Goal: Transaction & Acquisition: Purchase product/service

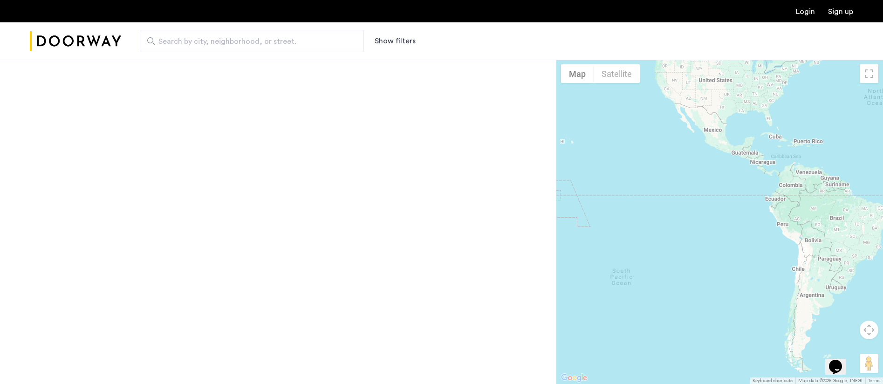
click at [291, 42] on span "Search by city, neighborhood, or street." at bounding box center [247, 41] width 179 height 11
click at [291, 42] on input "Search by city, neighborhood, or street." at bounding box center [252, 41] width 224 height 22
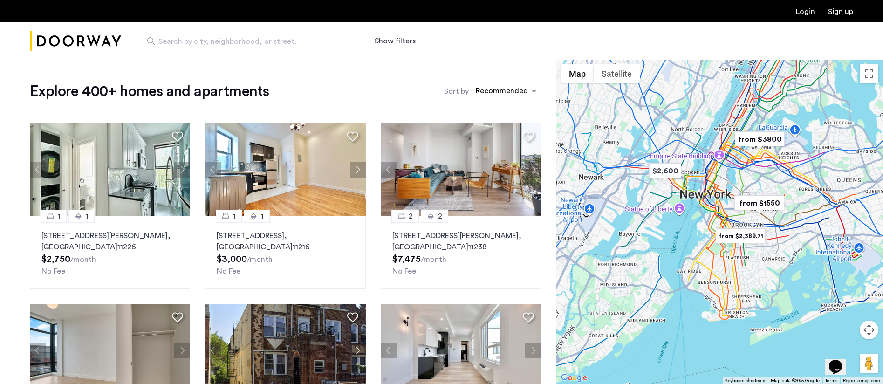
click at [385, 39] on button "Show filters" at bounding box center [395, 40] width 41 height 11
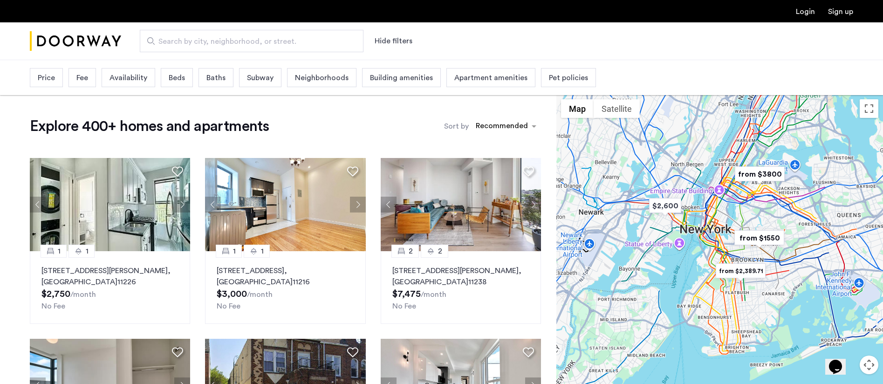
click at [340, 82] on span "Neighborhoods" at bounding box center [322, 77] width 54 height 11
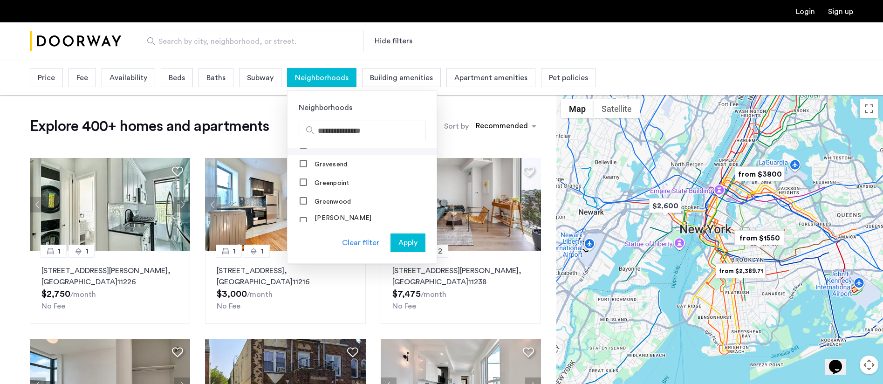
scroll to position [556, 0]
click at [297, 176] on mat-checkbox "Greenpoint" at bounding box center [362, 183] width 149 height 19
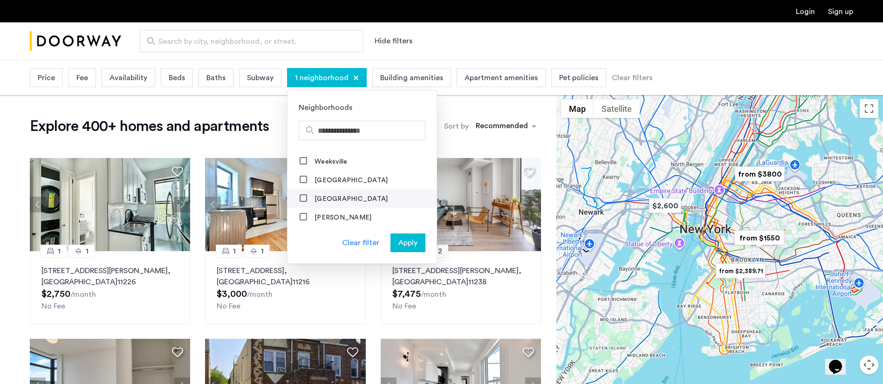
click at [298, 189] on mat-checkbox "[GEOGRAPHIC_DATA]" at bounding box center [362, 198] width 149 height 19
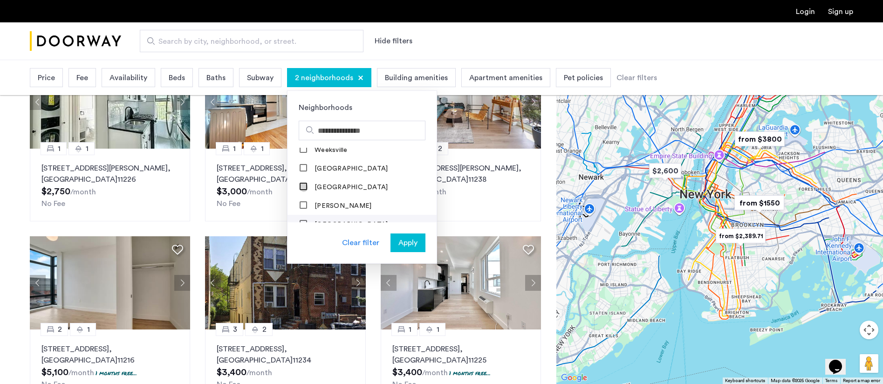
scroll to position [125, 0]
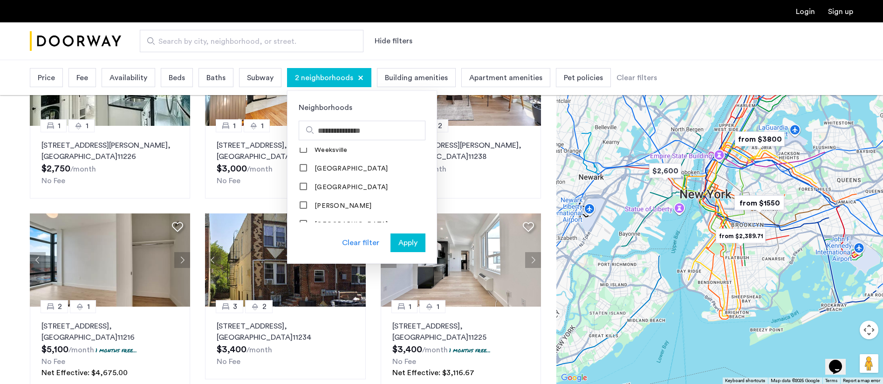
click at [409, 240] on span "Apply" at bounding box center [408, 242] width 19 height 11
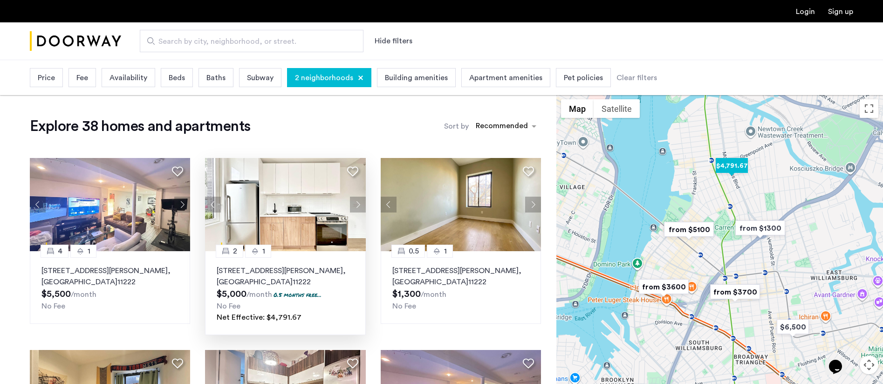
click at [355, 206] on button "Next apartment" at bounding box center [358, 205] width 16 height 16
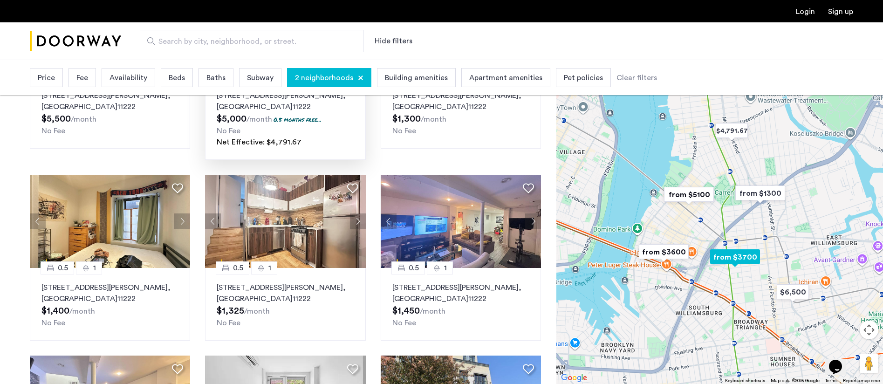
scroll to position [175, 0]
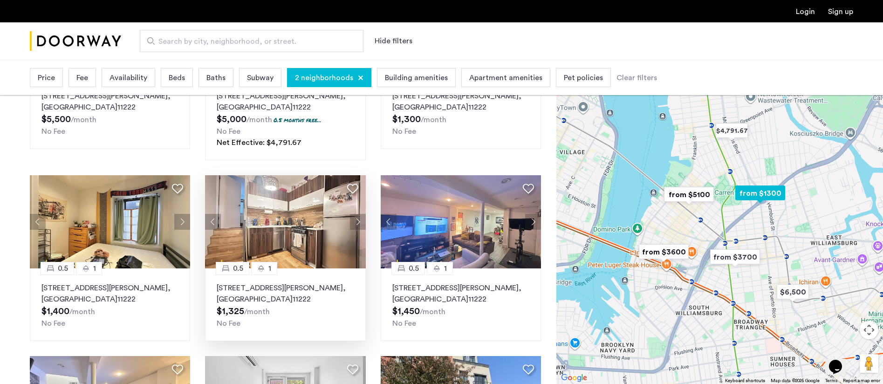
click at [354, 220] on button "Next apartment" at bounding box center [358, 222] width 16 height 16
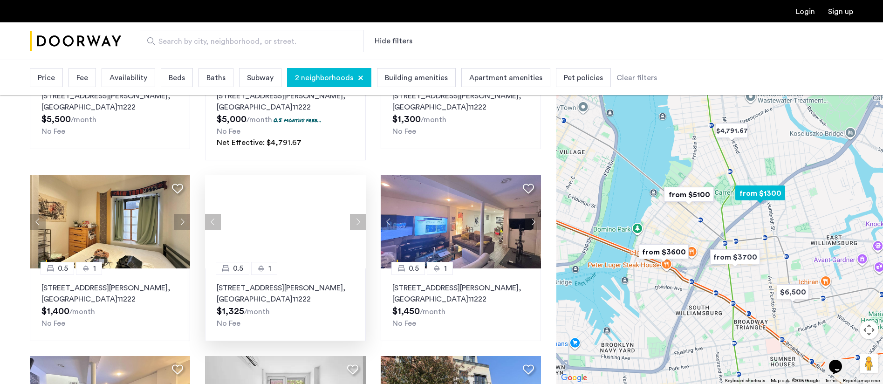
click at [354, 220] on div at bounding box center [285, 221] width 160 height 93
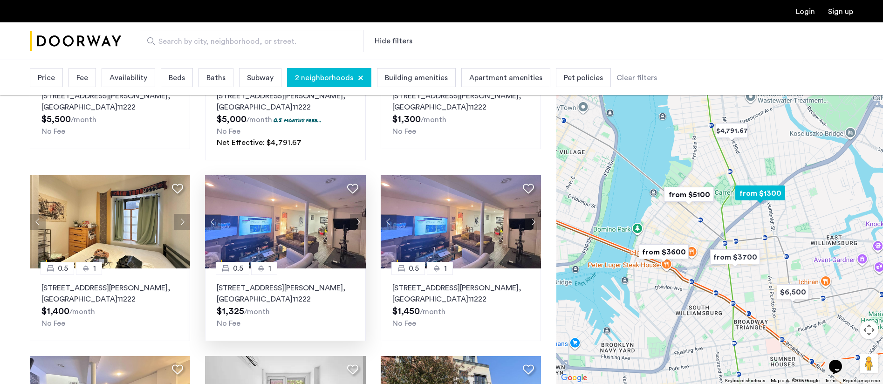
click at [354, 220] on button "Next apartment" at bounding box center [358, 222] width 16 height 16
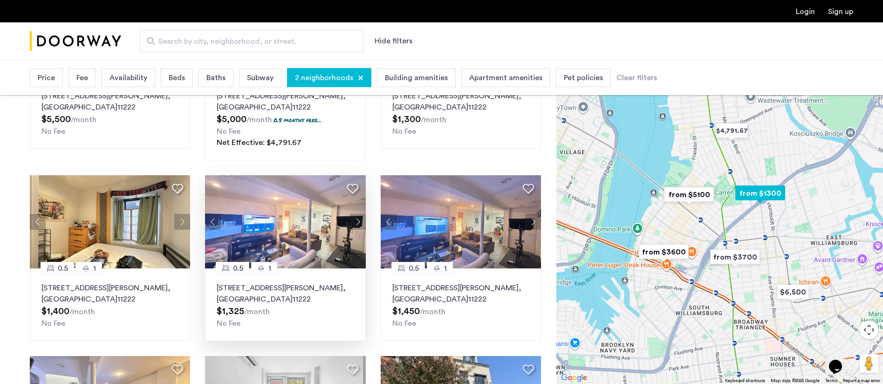
click at [354, 220] on button "Next apartment" at bounding box center [358, 222] width 16 height 16
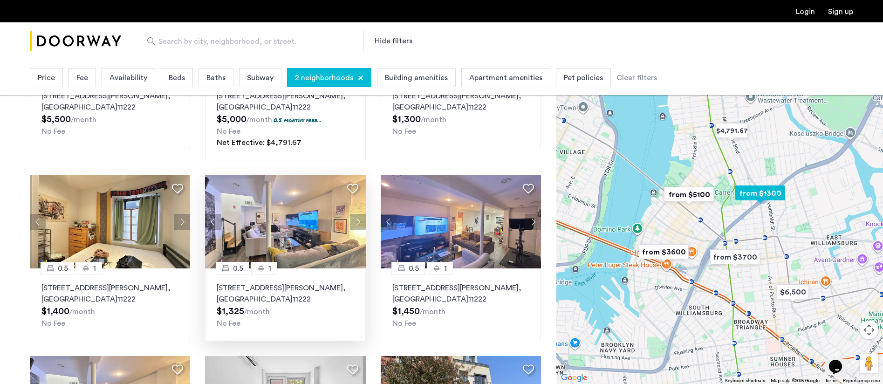
click at [354, 220] on button "Next apartment" at bounding box center [358, 222] width 16 height 16
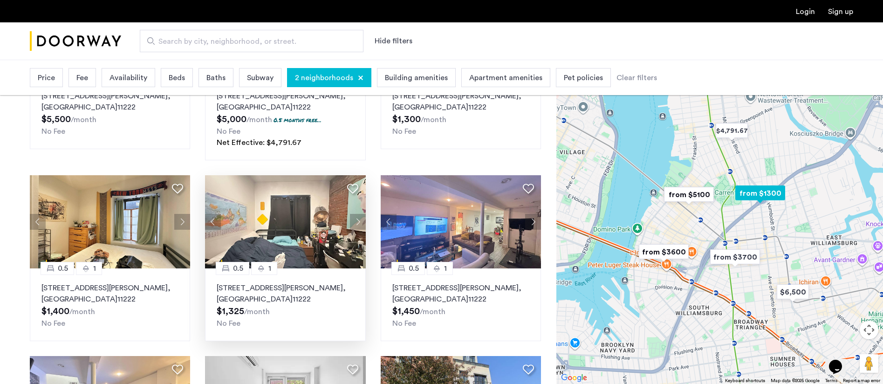
click at [354, 220] on button "Next apartment" at bounding box center [358, 222] width 16 height 16
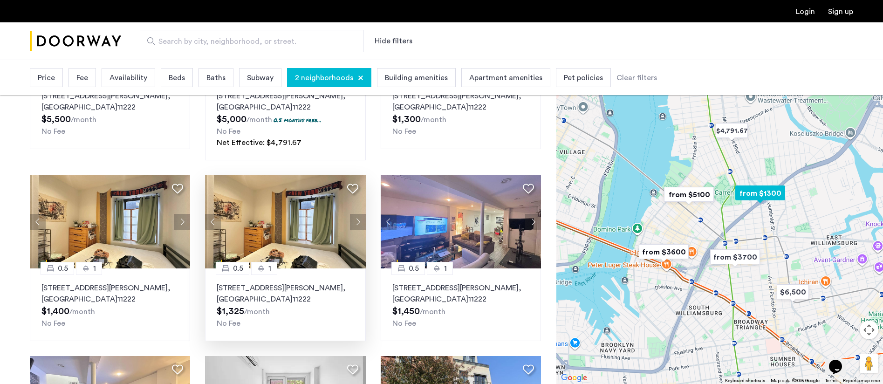
click at [354, 220] on button "Next apartment" at bounding box center [358, 222] width 16 height 16
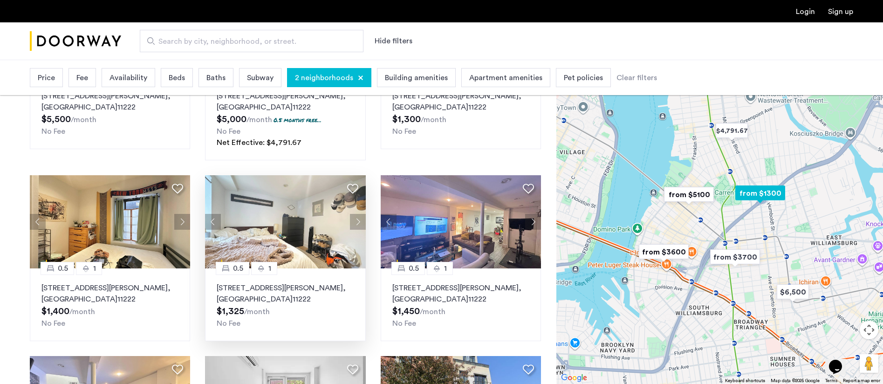
click at [354, 220] on button "Next apartment" at bounding box center [358, 222] width 16 height 16
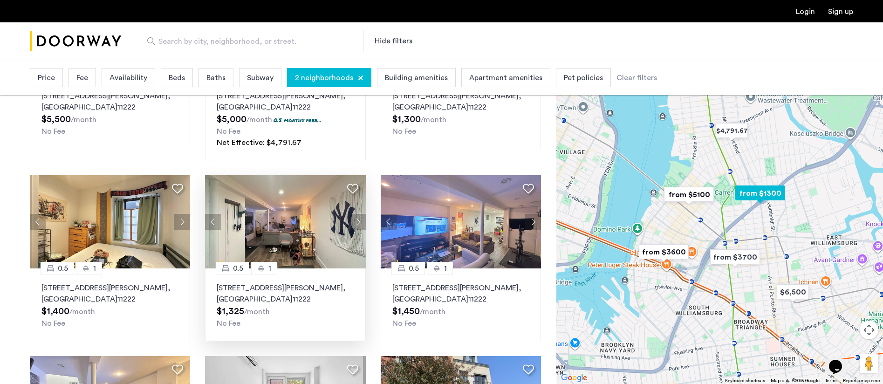
click at [354, 220] on button "Next apartment" at bounding box center [358, 222] width 16 height 16
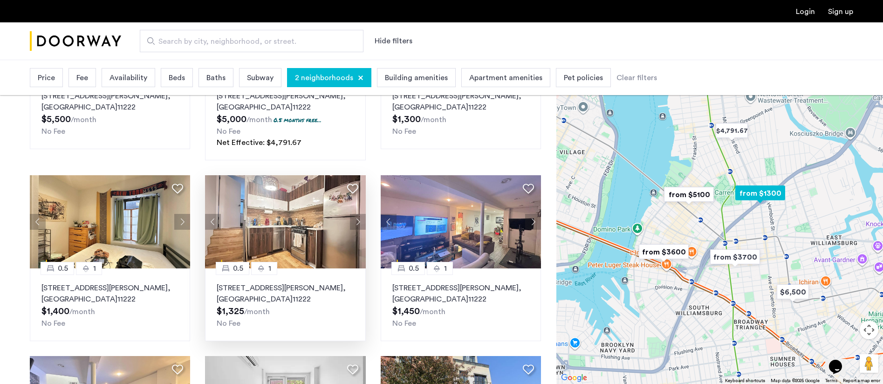
click at [354, 220] on button "Next apartment" at bounding box center [358, 222] width 16 height 16
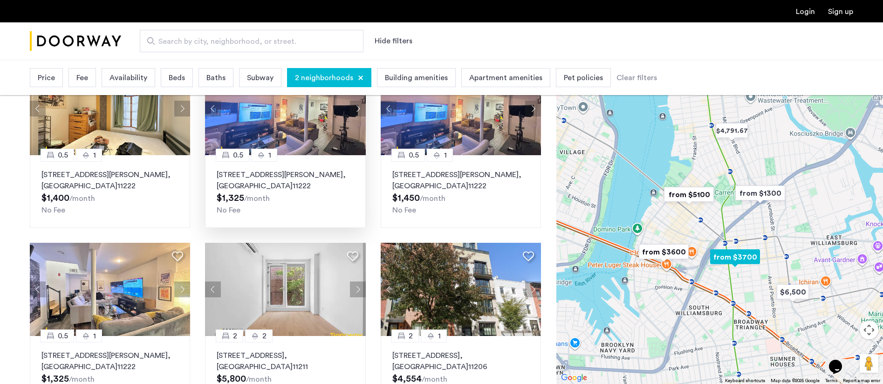
scroll to position [371, 0]
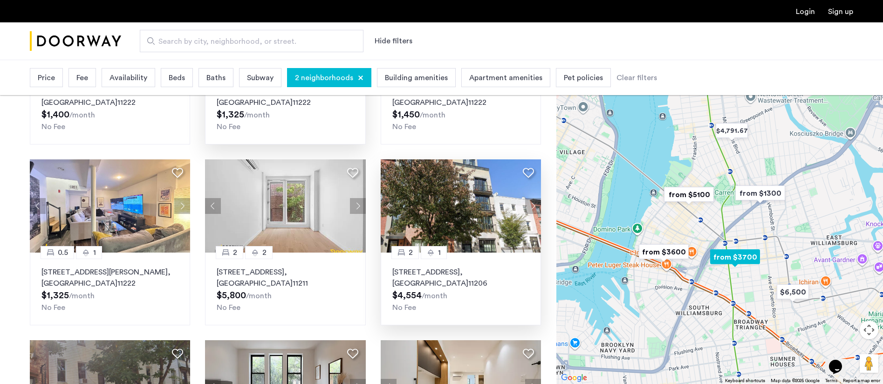
click at [532, 207] on button "Next apartment" at bounding box center [533, 206] width 16 height 16
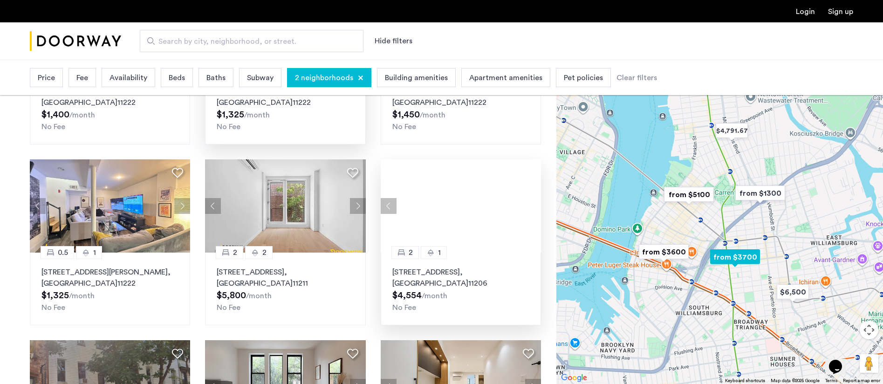
click at [532, 207] on div at bounding box center [461, 205] width 160 height 93
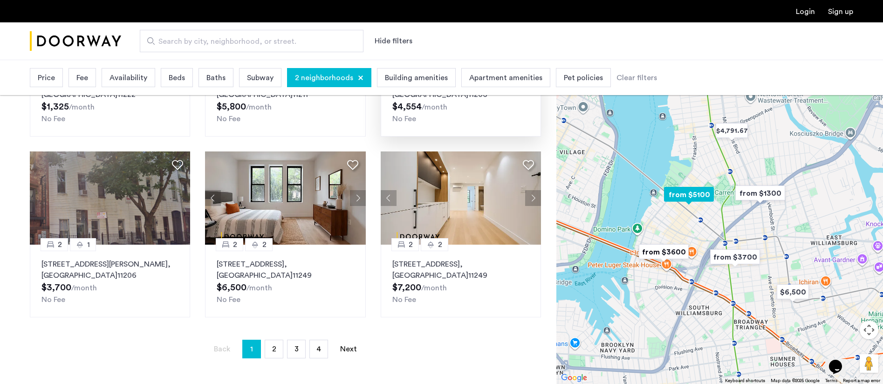
scroll to position [561, 0]
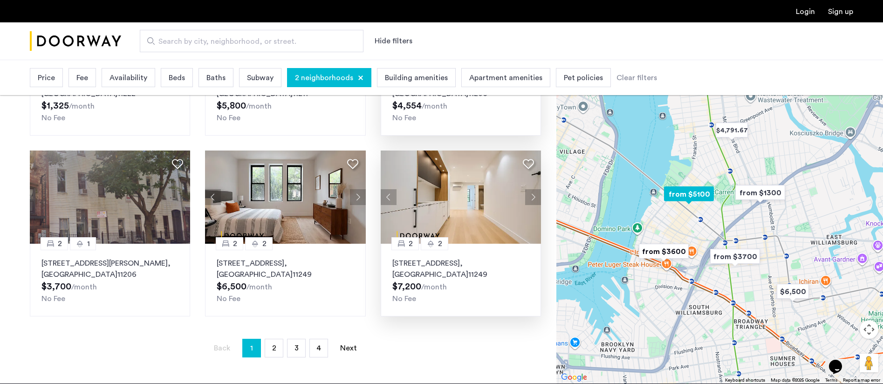
click at [530, 197] on button "Next apartment" at bounding box center [533, 197] width 16 height 16
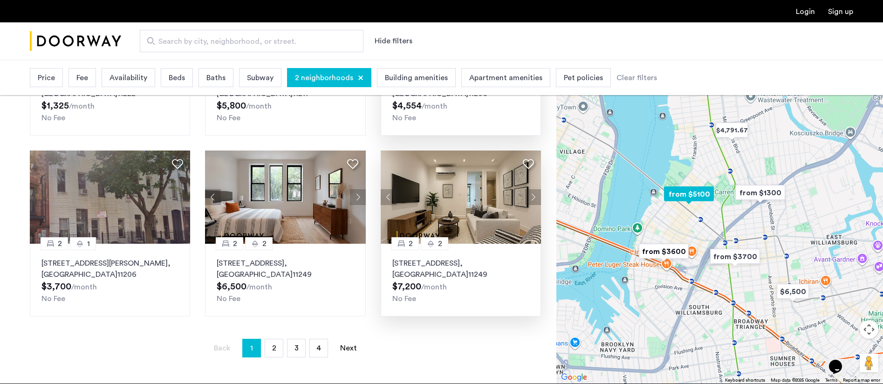
click at [530, 197] on button "Next apartment" at bounding box center [533, 197] width 16 height 16
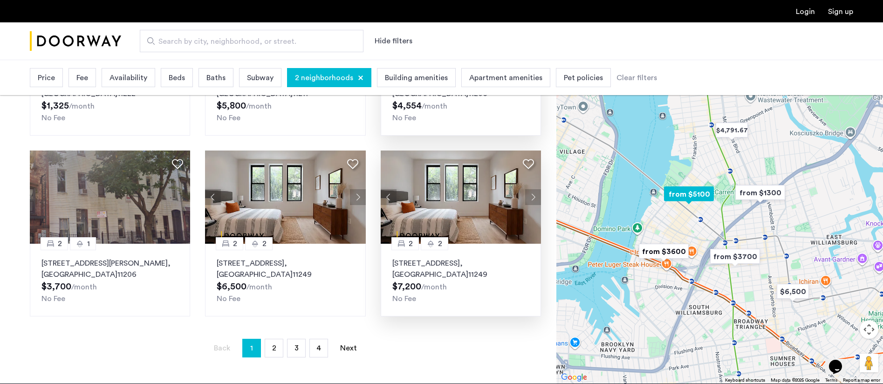
click at [530, 195] on button "Next apartment" at bounding box center [533, 197] width 16 height 16
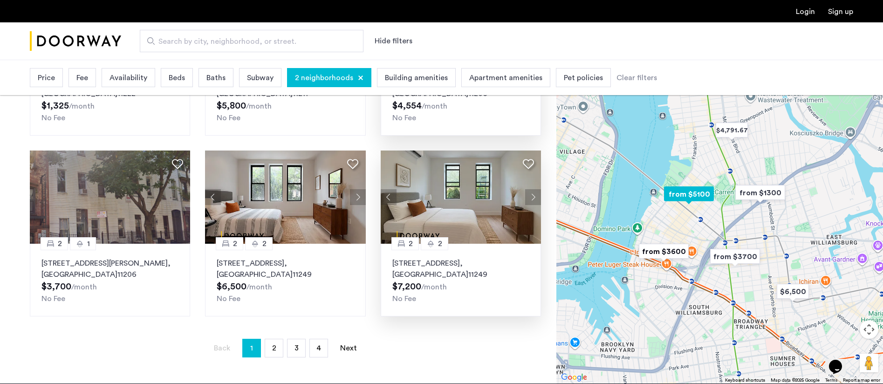
click at [530, 197] on button "Next apartment" at bounding box center [533, 197] width 16 height 16
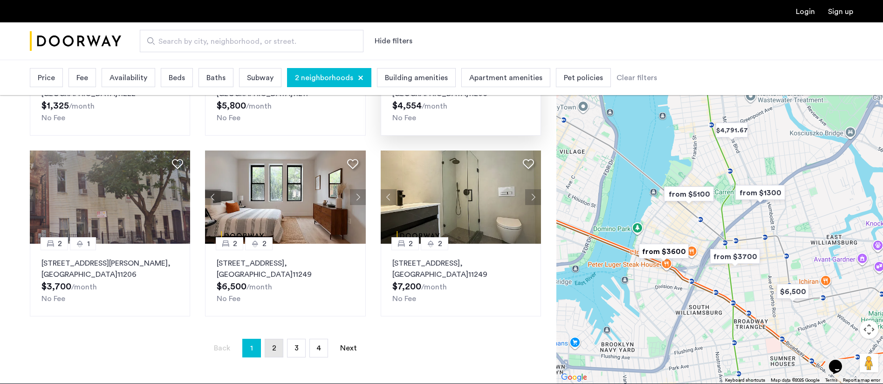
click at [275, 352] on span "2" at bounding box center [274, 347] width 4 height 7
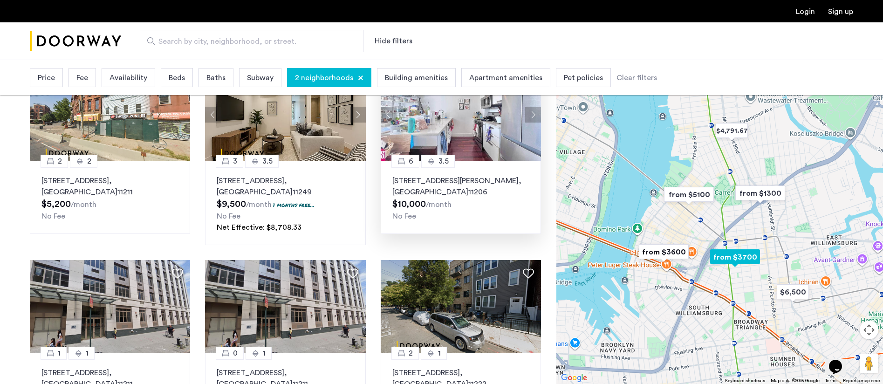
scroll to position [282, 0]
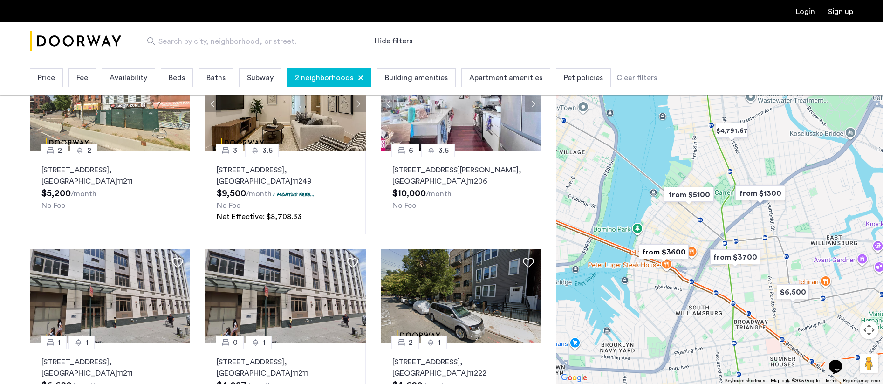
click at [43, 80] on span "Price" at bounding box center [46, 77] width 17 height 11
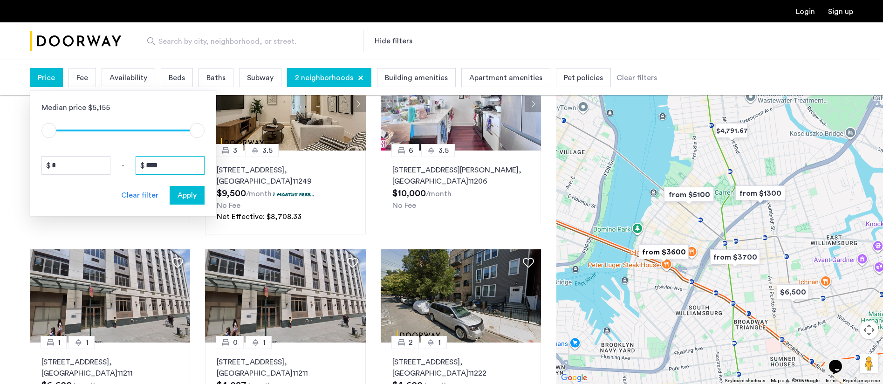
click at [169, 163] on input "****" at bounding box center [170, 165] width 69 height 19
click at [154, 160] on input "****" at bounding box center [170, 165] width 69 height 19
click at [150, 161] on input "****" at bounding box center [170, 165] width 69 height 19
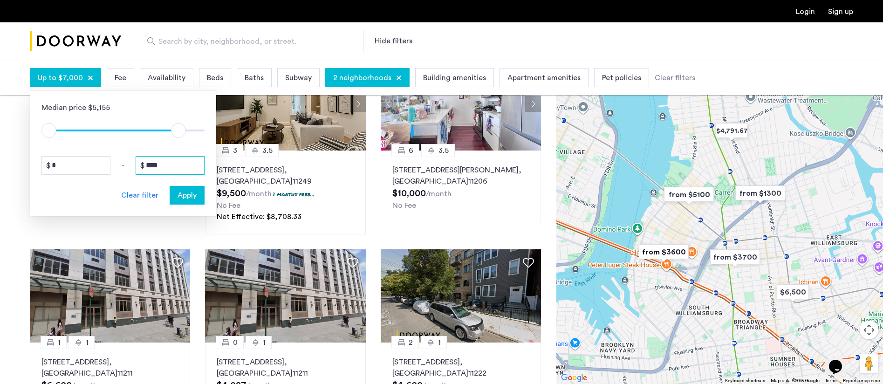
type input "****"
click at [196, 195] on span "Apply" at bounding box center [187, 195] width 19 height 11
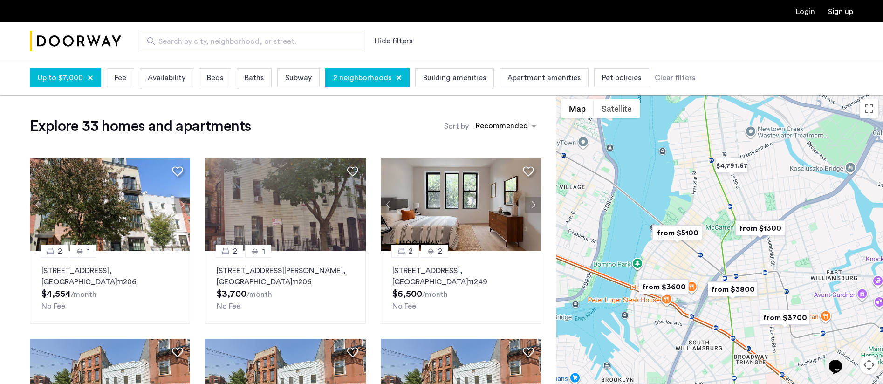
click at [552, 84] on div "Apartment amenities" at bounding box center [544, 77] width 89 height 19
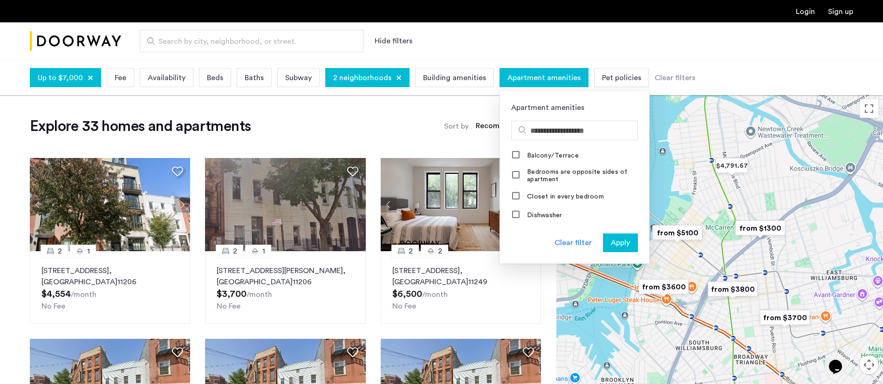
scroll to position [99, 0]
click at [529, 215] on div "Dishwasher" at bounding box center [537, 210] width 51 height 9
click at [530, 213] on label "Dishwasher" at bounding box center [543, 210] width 37 height 7
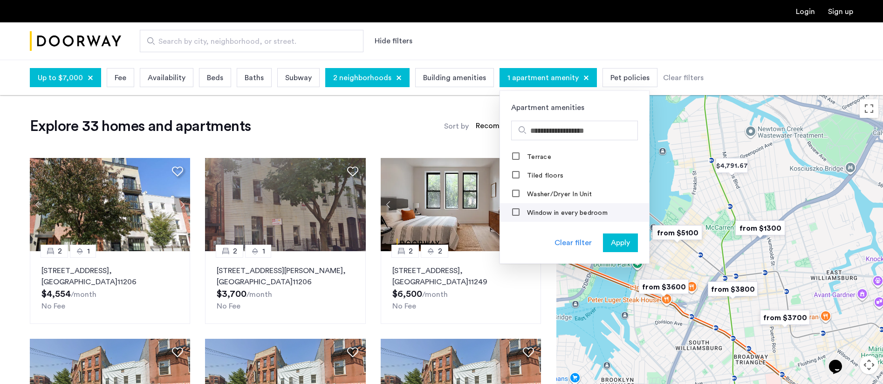
scroll to position [398, 0]
click at [541, 192] on label "Washer/Dryer In Unit" at bounding box center [558, 191] width 67 height 7
click at [611, 237] on span "Apply" at bounding box center [620, 242] width 19 height 11
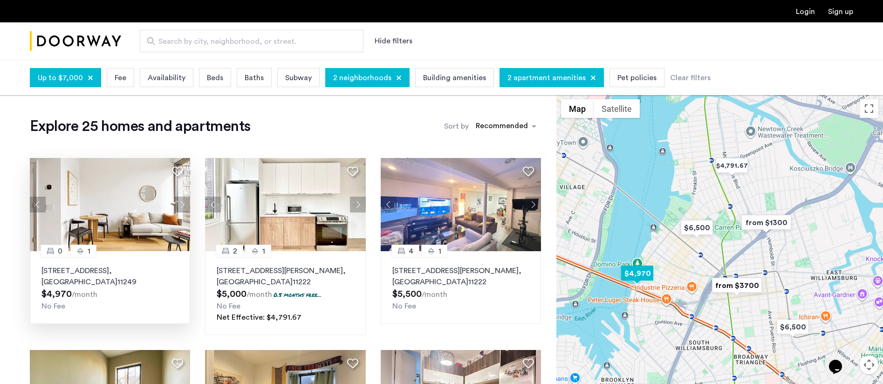
click at [182, 198] on button "Next apartment" at bounding box center [182, 205] width 16 height 16
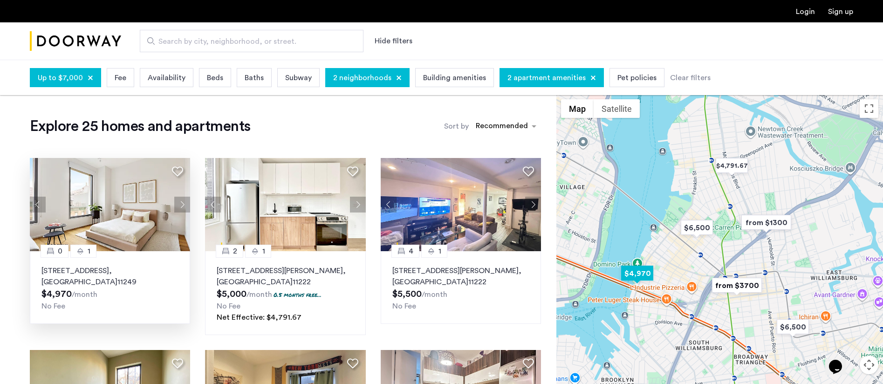
click at [183, 200] on button "Next apartment" at bounding box center [182, 205] width 16 height 16
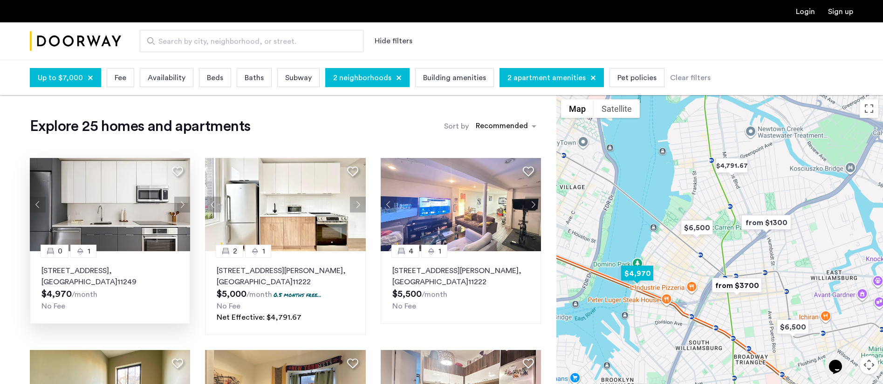
click at [183, 200] on button "Next apartment" at bounding box center [182, 205] width 16 height 16
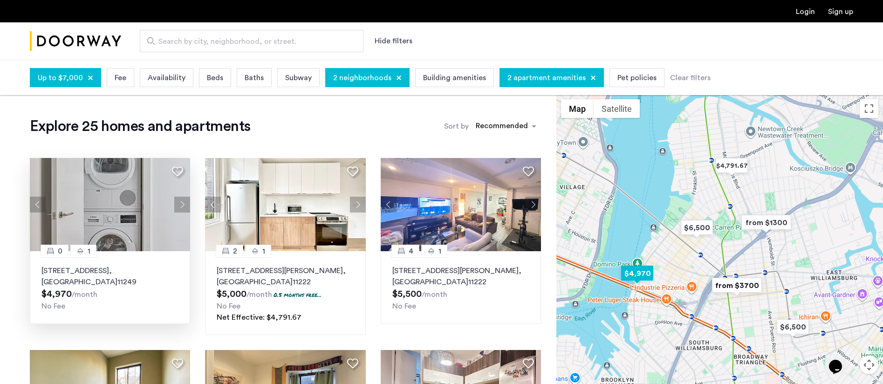
click at [183, 200] on button "Next apartment" at bounding box center [182, 205] width 16 height 16
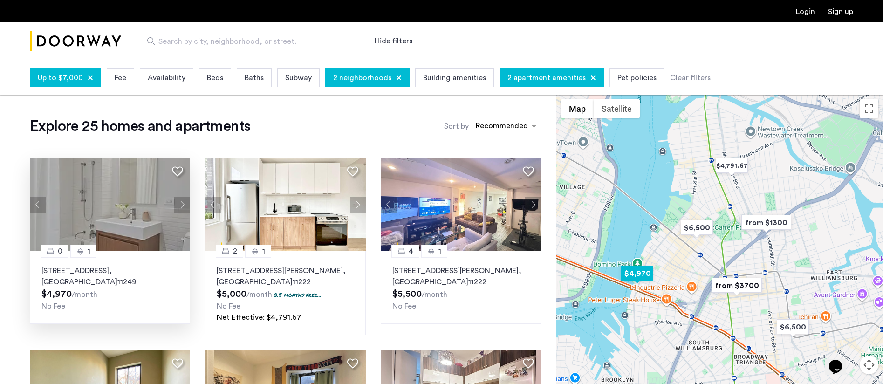
click at [183, 200] on button "Next apartment" at bounding box center [182, 205] width 16 height 16
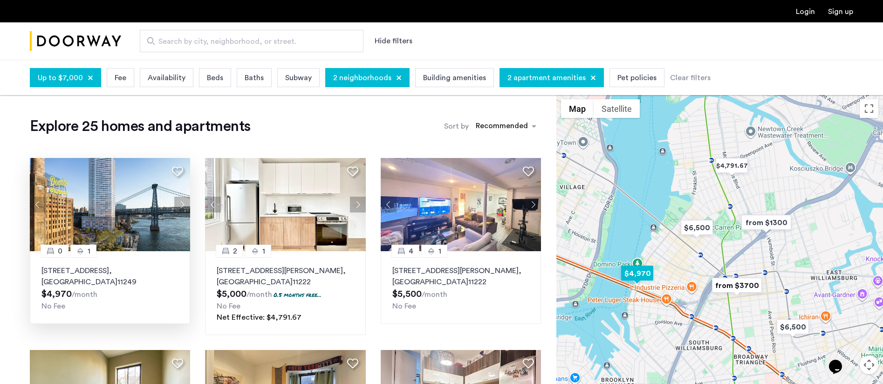
click at [183, 200] on button "Next apartment" at bounding box center [182, 205] width 16 height 16
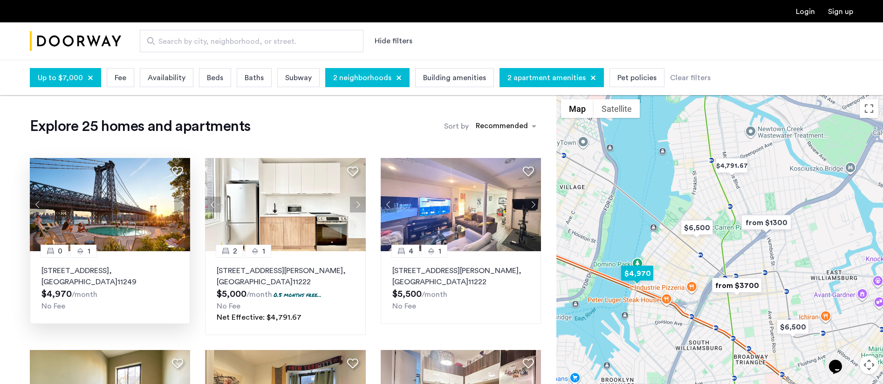
click at [183, 200] on button "Next apartment" at bounding box center [182, 205] width 16 height 16
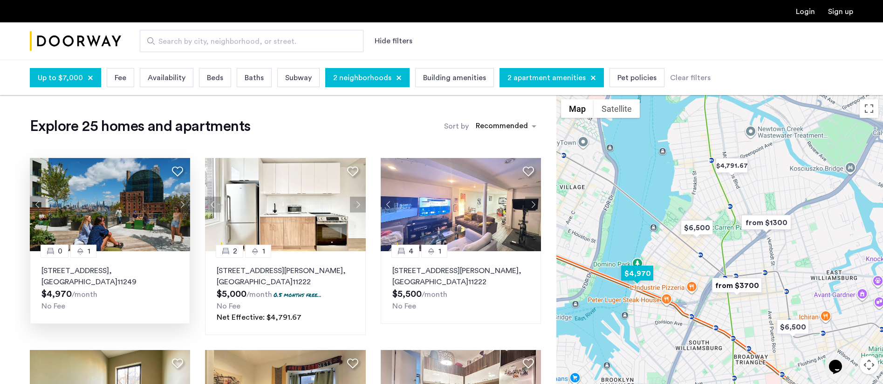
click at [183, 200] on button "Next apartment" at bounding box center [182, 205] width 16 height 16
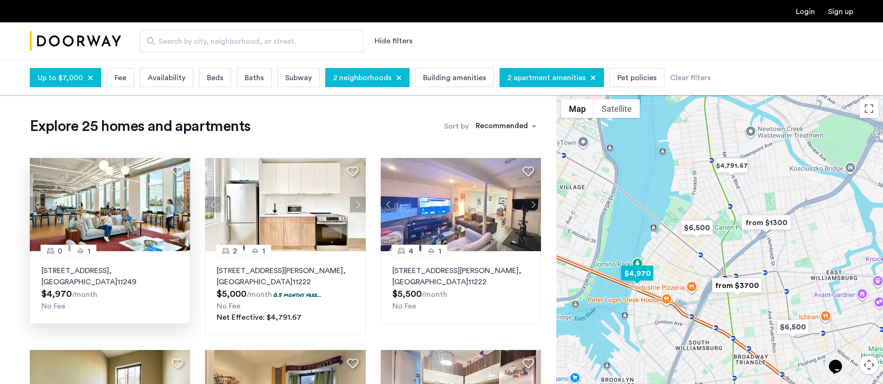
click at [183, 201] on button "Next apartment" at bounding box center [182, 205] width 16 height 16
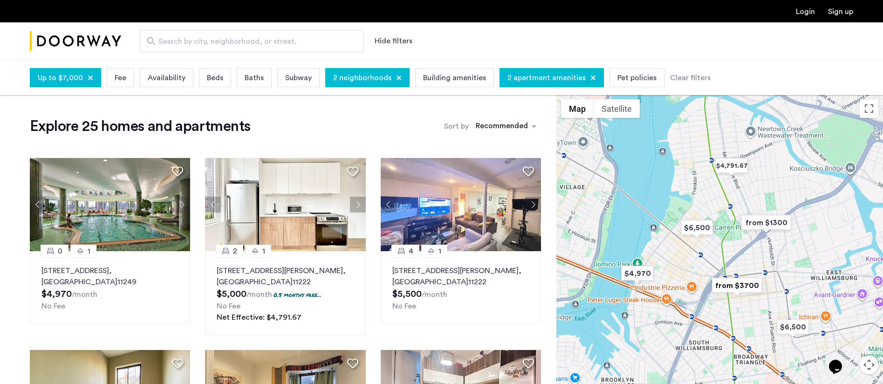
click at [213, 79] on span "Beds" at bounding box center [215, 77] width 16 height 11
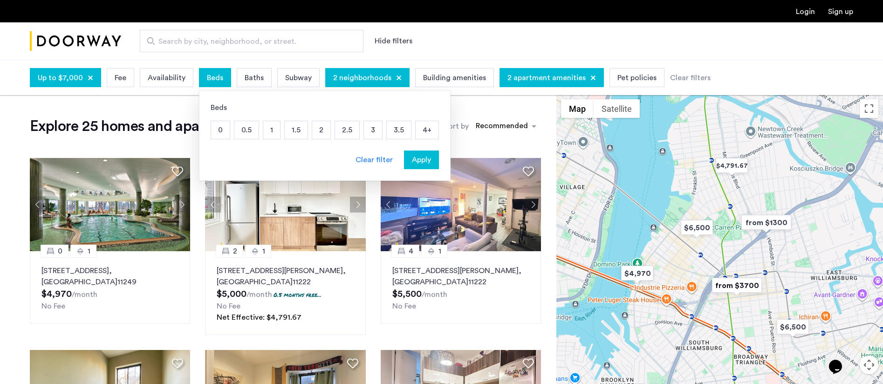
click at [288, 132] on p "1.5" at bounding box center [296, 130] width 23 height 18
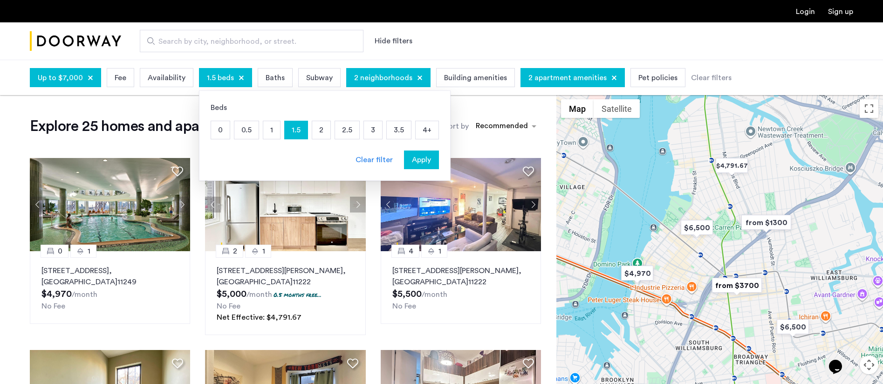
click at [317, 132] on p "2" at bounding box center [321, 130] width 18 height 18
click at [427, 163] on span "Apply" at bounding box center [421, 159] width 19 height 11
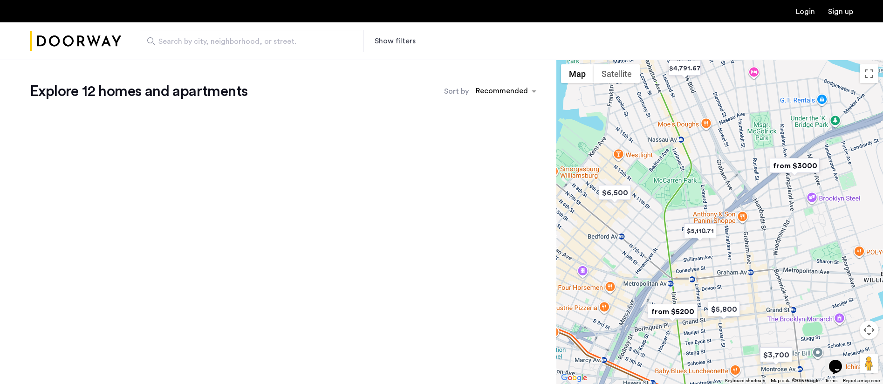
scroll to position [170, 0]
